Goal: Information Seeking & Learning: Learn about a topic

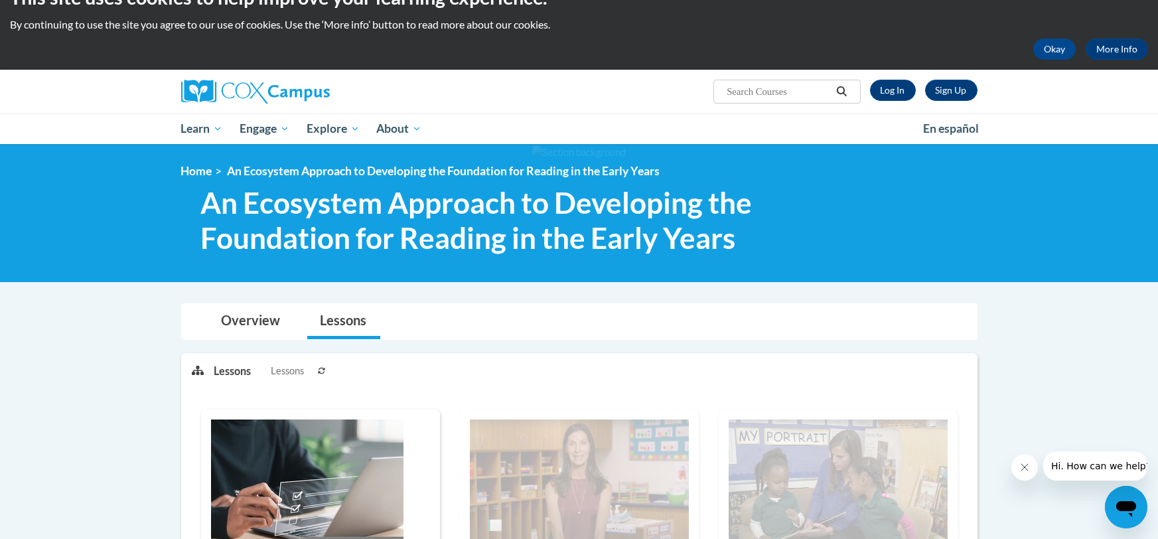
scroll to position [21, 0]
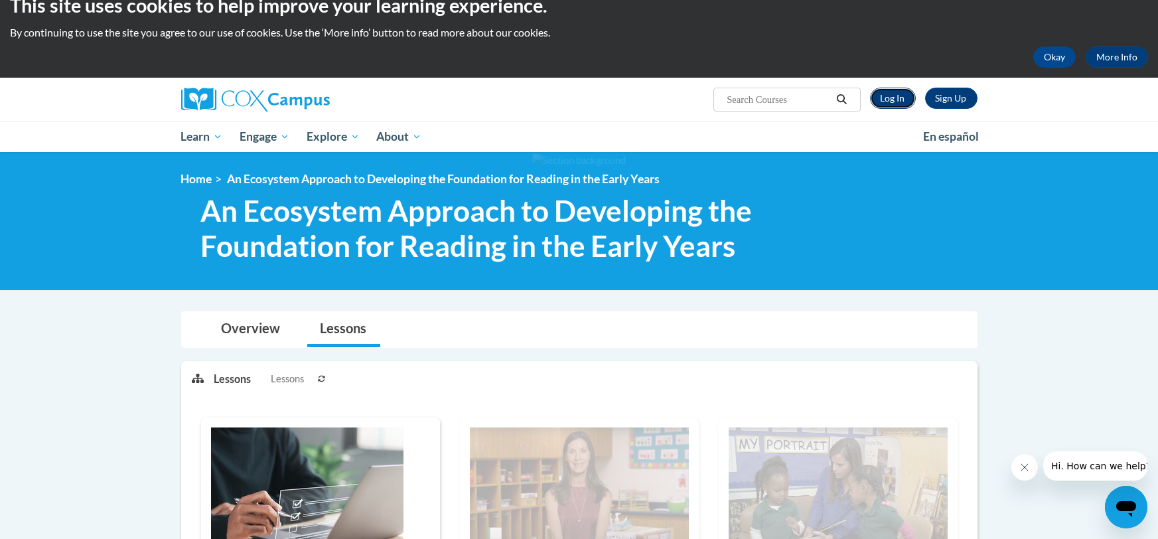
click at [894, 98] on link "Log In" at bounding box center [893, 98] width 46 height 21
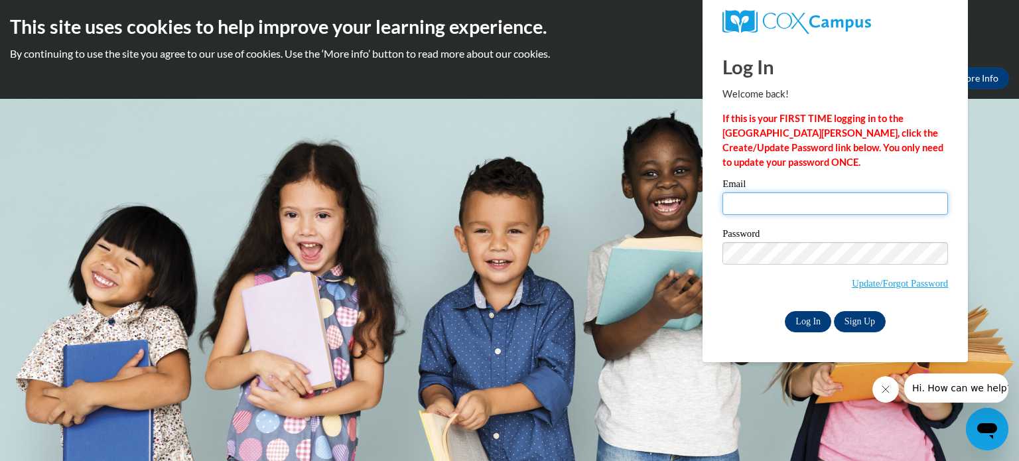
type input "jessica.willis@gc-k12.org"
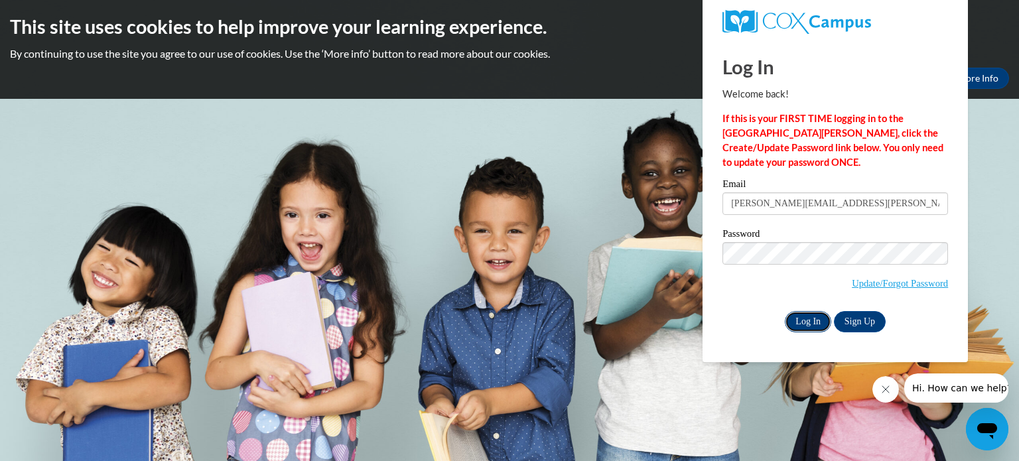
click at [814, 313] on input "Log In" at bounding box center [808, 321] width 46 height 21
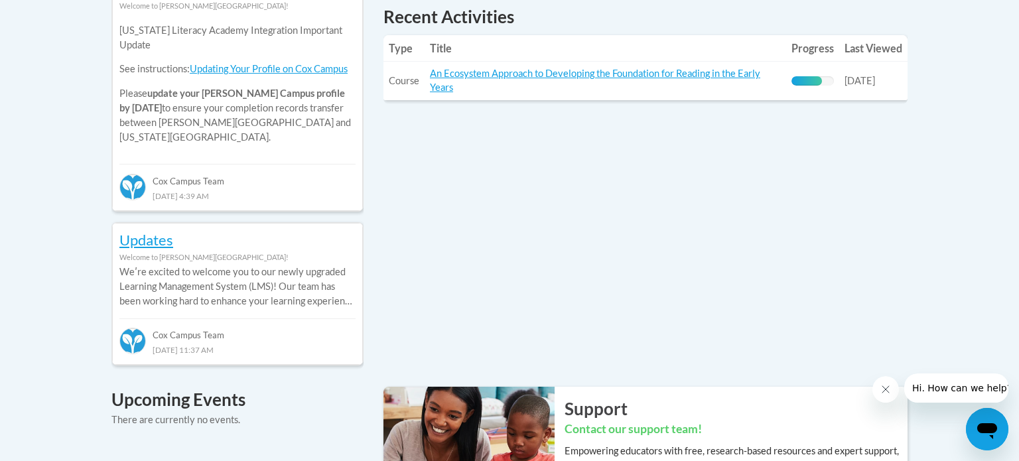
scroll to position [646, 0]
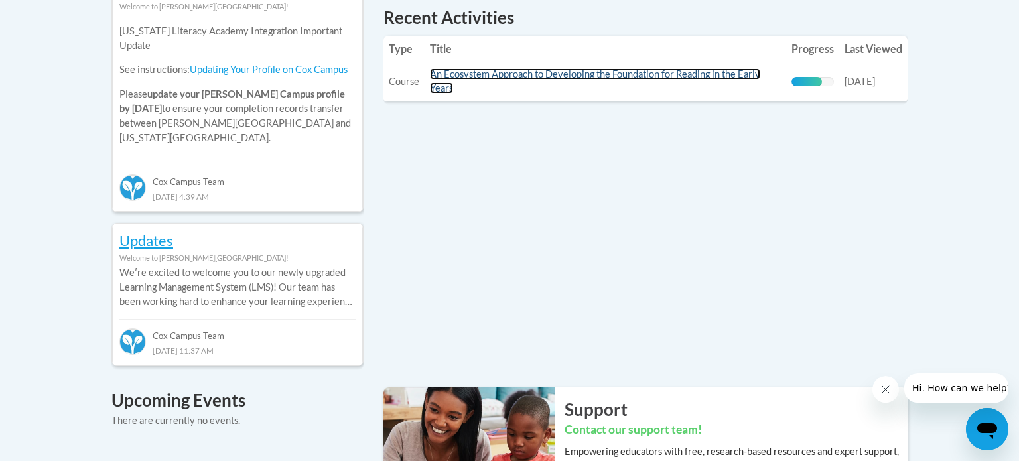
click at [569, 78] on link "An Ecosystem Approach to Developing the Foundation for Reading in the Early Yea…" at bounding box center [595, 80] width 330 height 25
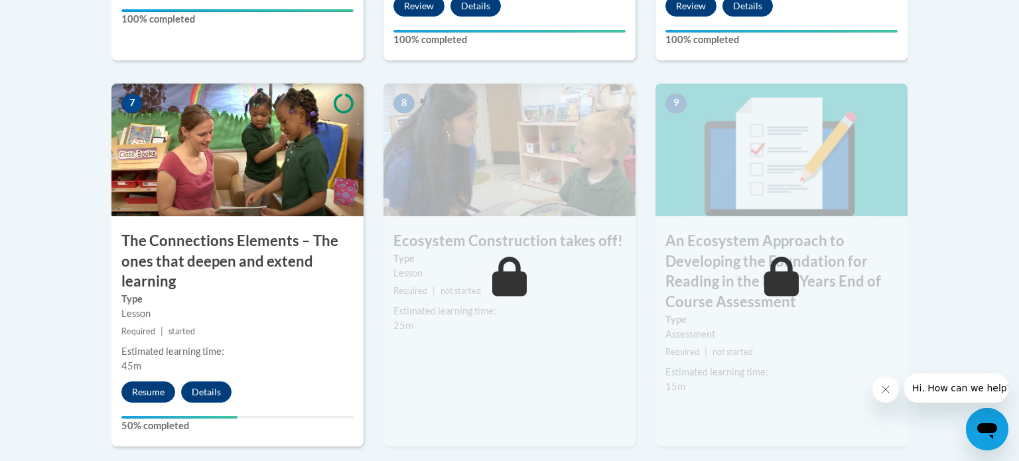
scroll to position [1131, 0]
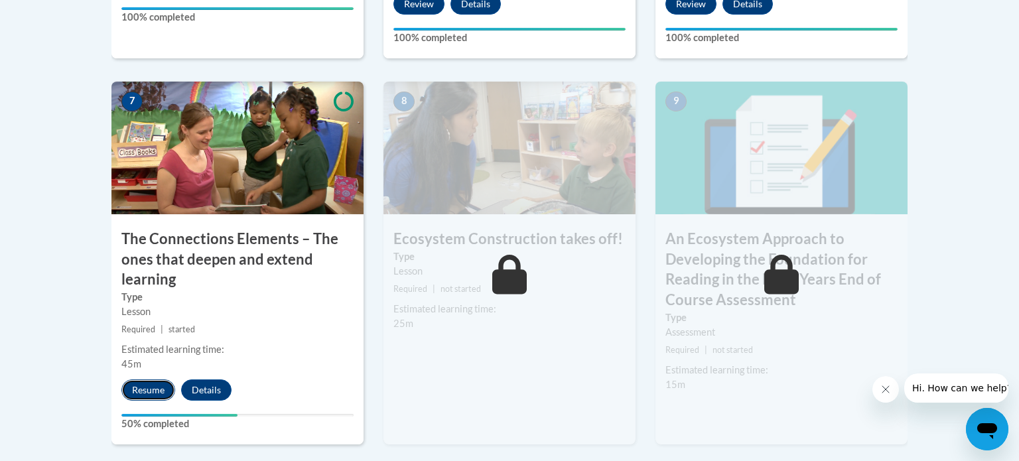
click at [150, 386] on button "Resume" at bounding box center [148, 390] width 54 height 21
